Goal: Navigation & Orientation: Understand site structure

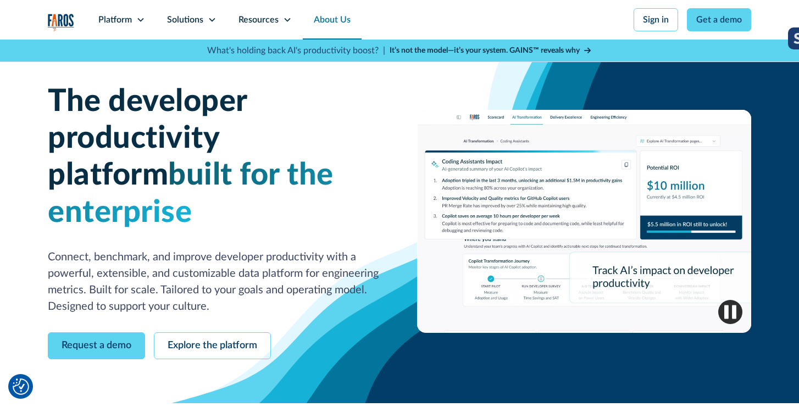
click at [335, 22] on link "About Us" at bounding box center [332, 20] width 59 height 40
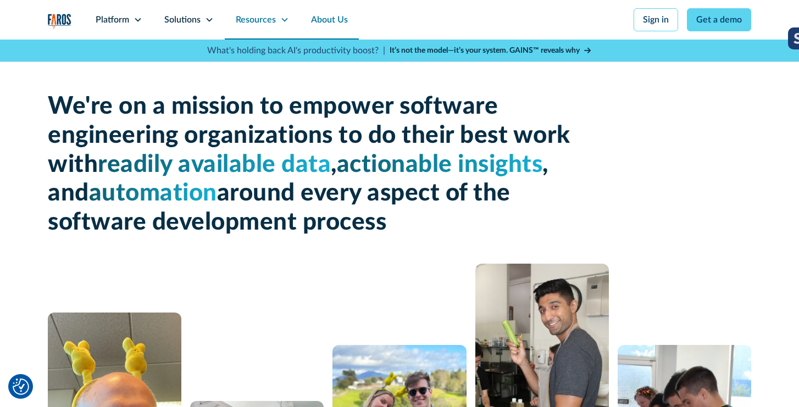
click at [267, 19] on div "Resources" at bounding box center [256, 19] width 40 height 13
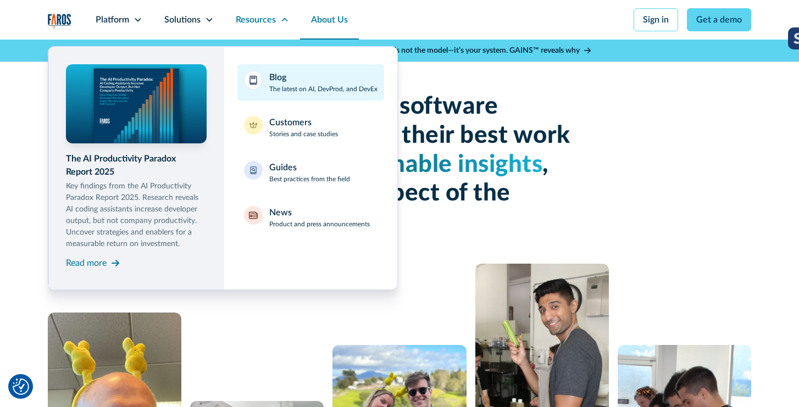
click at [302, 82] on div "Blog The latest on AI, DevProd, and DevEx" at bounding box center [323, 82] width 108 height 23
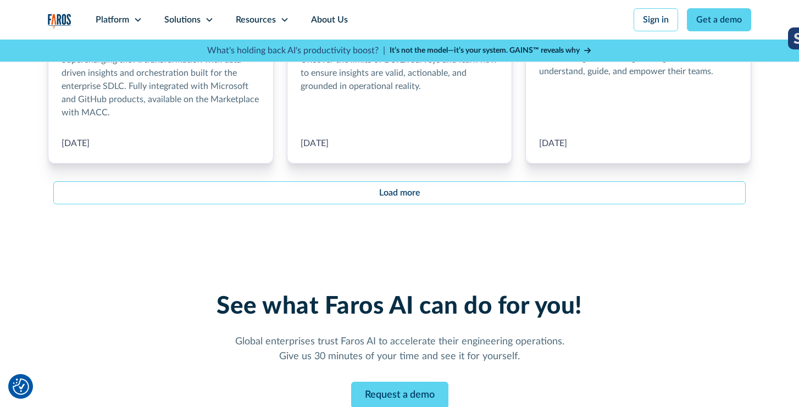
scroll to position [1598, 0]
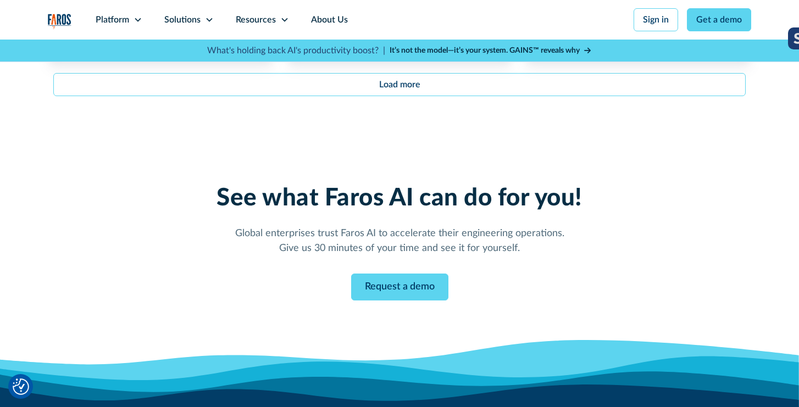
click at [62, 14] on img "home" at bounding box center [60, 21] width 24 height 15
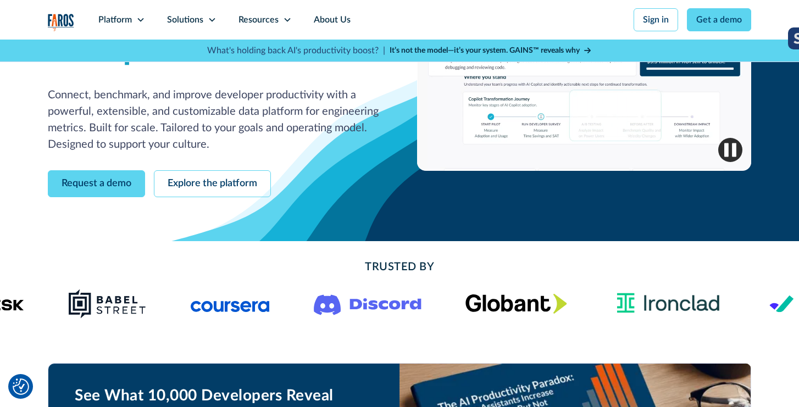
scroll to position [168, 0]
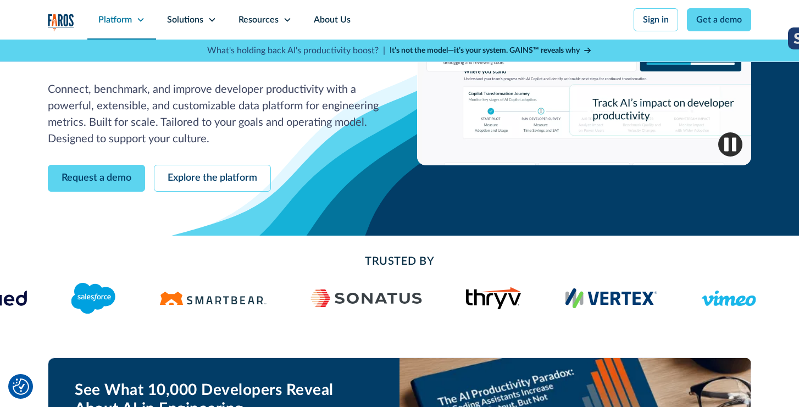
click at [124, 19] on div "Platform" at bounding box center [115, 19] width 34 height 13
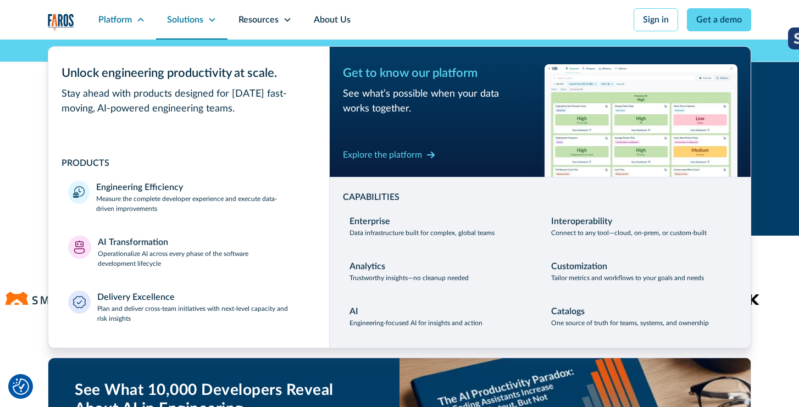
click at [203, 22] on div "Solutions" at bounding box center [191, 20] width 71 height 40
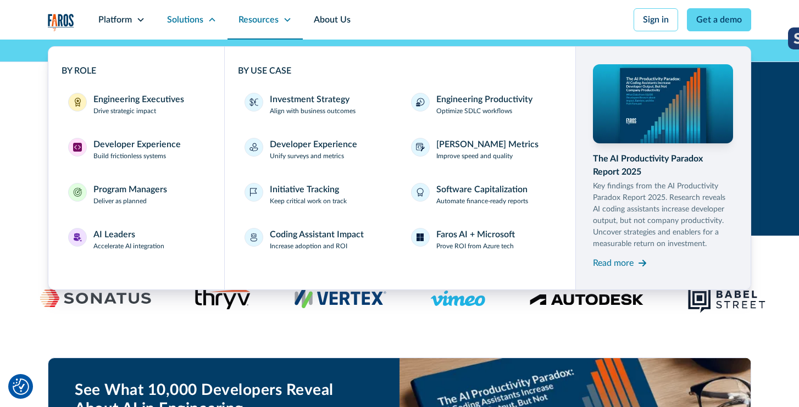
click at [280, 22] on div "Resources" at bounding box center [265, 20] width 75 height 40
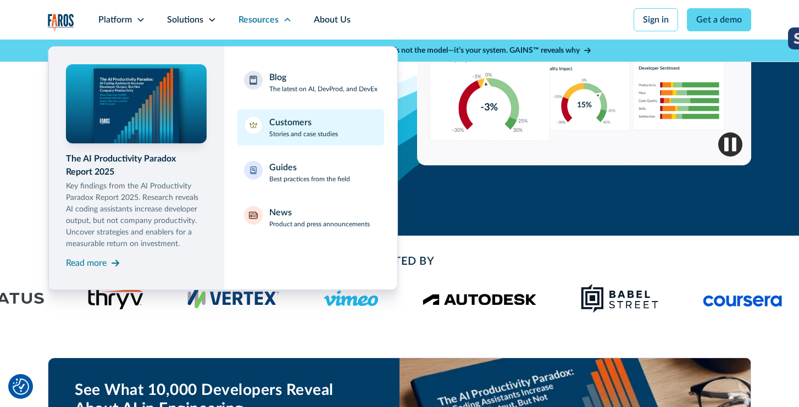
click at [307, 114] on link "Customers Stories and case studies" at bounding box center [310, 127] width 147 height 36
